Goal: Information Seeking & Learning: Learn about a topic

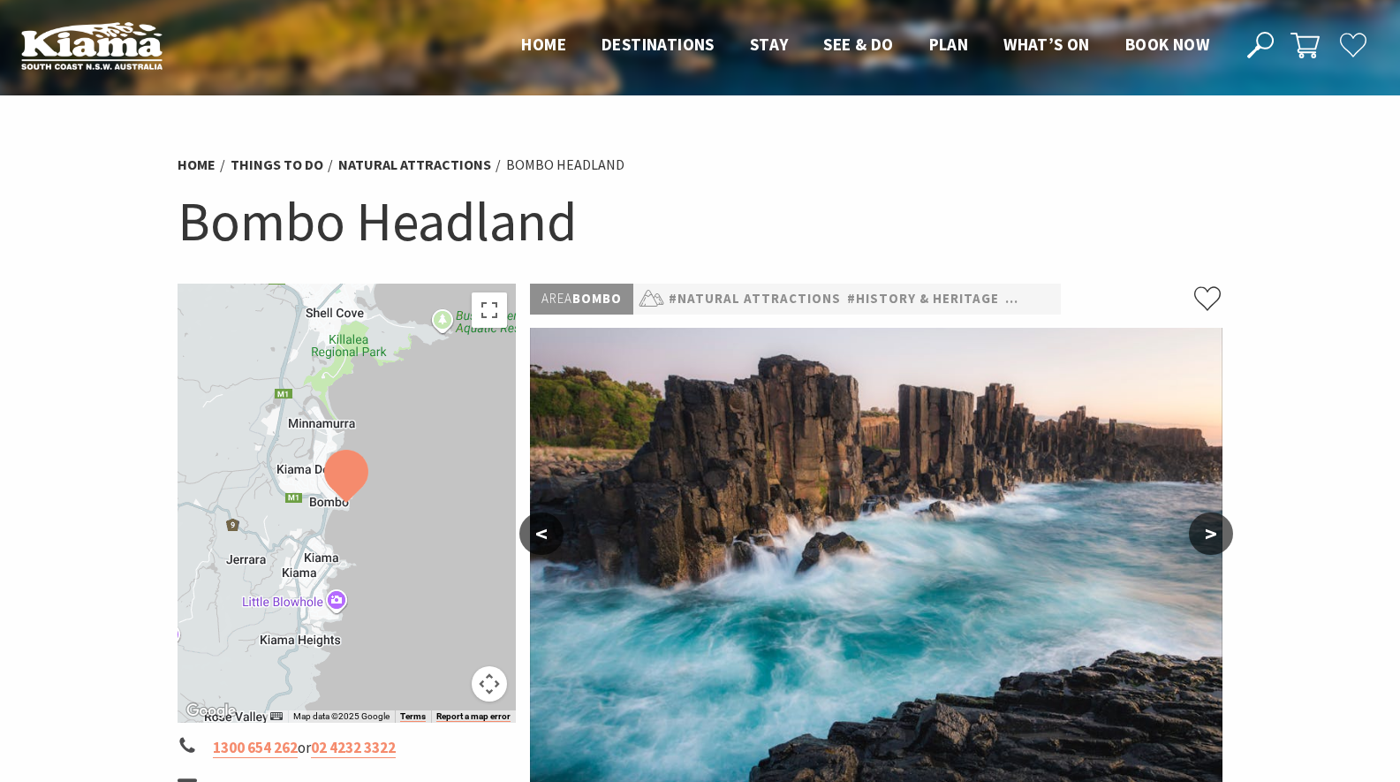
click at [1206, 536] on button ">" at bounding box center [1211, 533] width 44 height 42
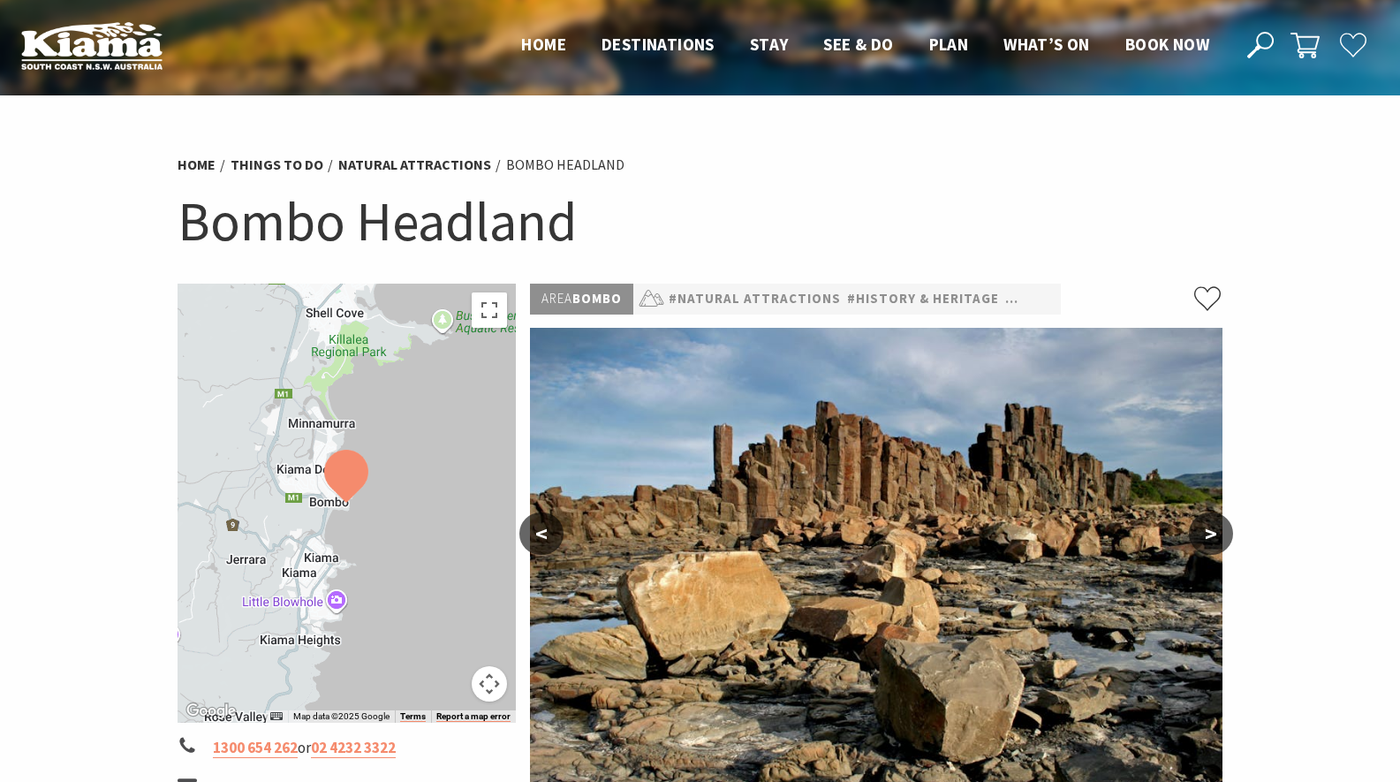
click at [1206, 536] on button ">" at bounding box center [1211, 533] width 44 height 42
click at [544, 163] on li "Bombo Headland" at bounding box center [565, 165] width 118 height 23
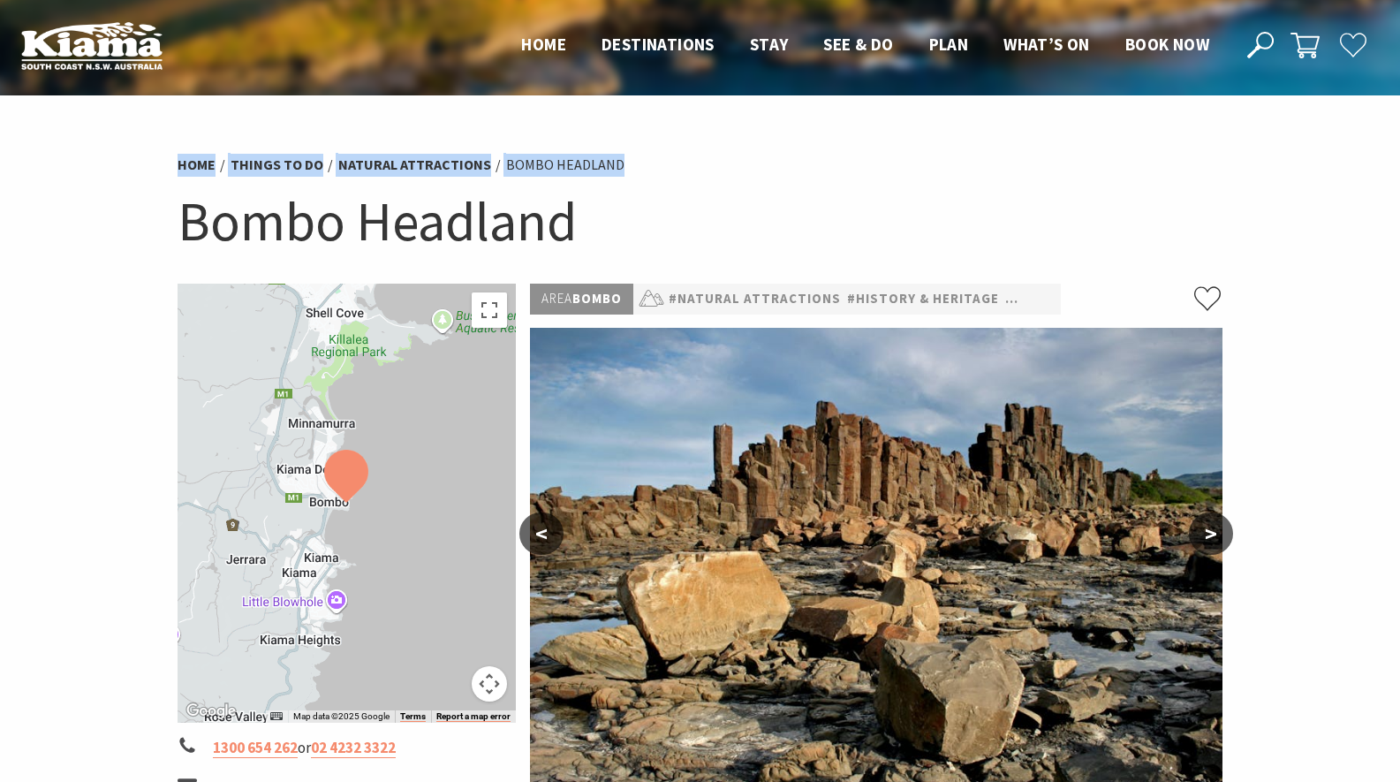
click at [544, 163] on li "Bombo Headland" at bounding box center [565, 165] width 118 height 23
click at [494, 170] on ul "Home Things To Do Natural Attractions [GEOGRAPHIC_DATA]" at bounding box center [701, 165] width 1046 height 24
drag, startPoint x: 494, startPoint y: 170, endPoint x: 687, endPoint y: 155, distance: 194.0
click at [687, 155] on ul "Home Things To Do Natural Attractions [GEOGRAPHIC_DATA]" at bounding box center [701, 165] width 1046 height 24
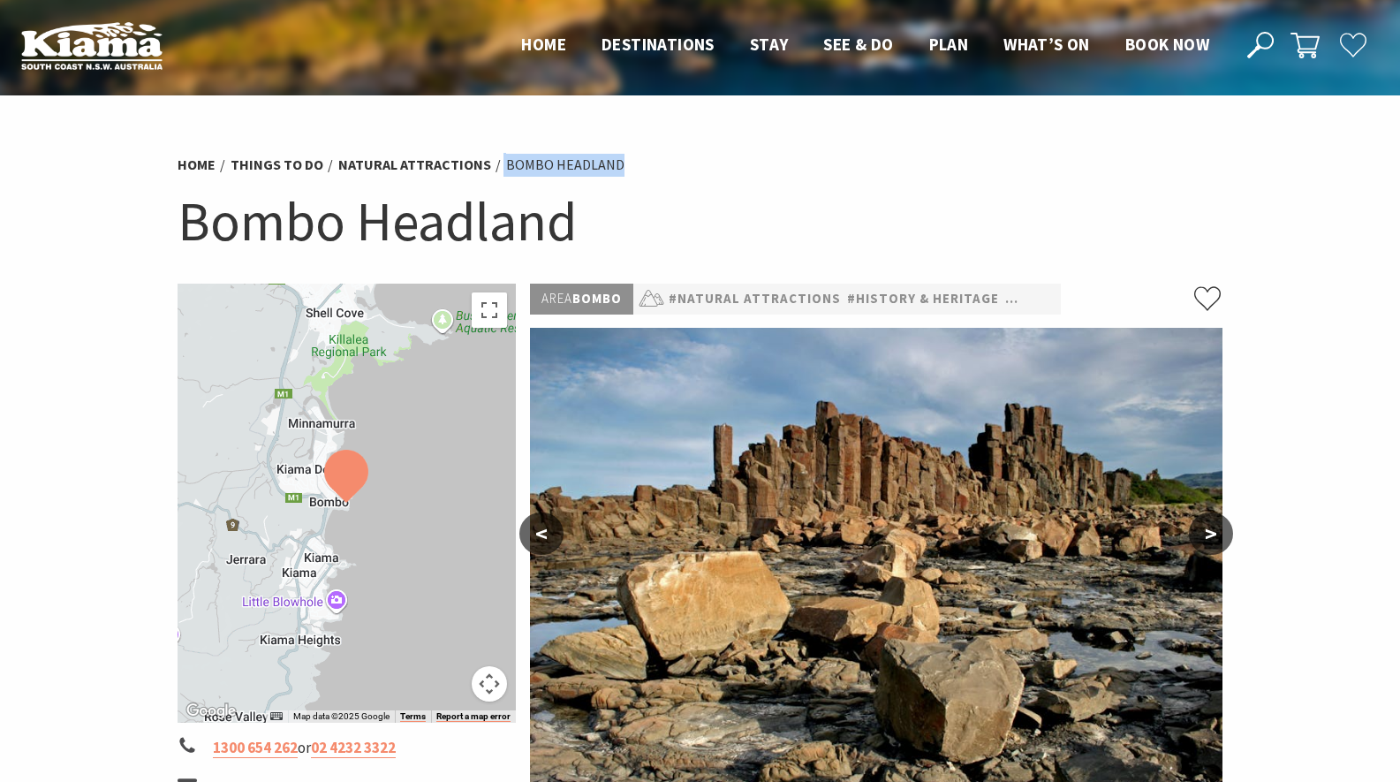
copy ul "Bombo Headland"
